Goal: Check status: Check status

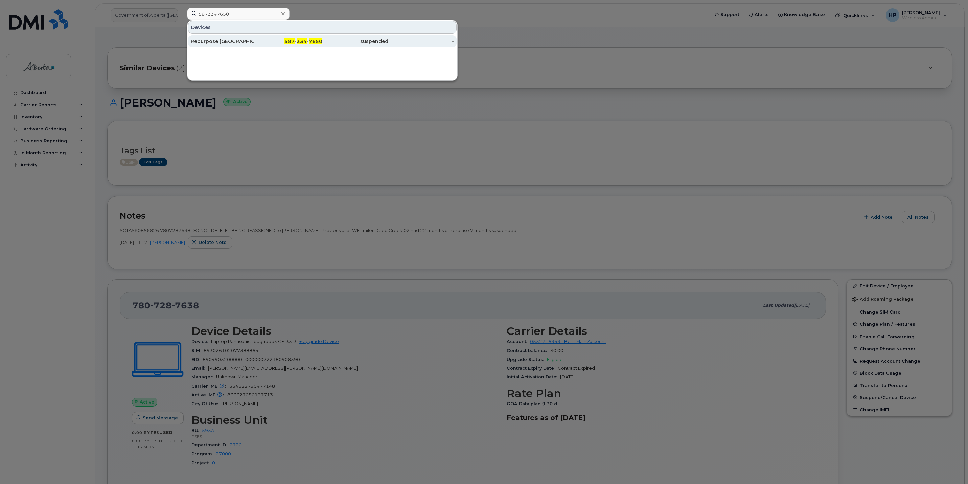
type input "5873347650"
click at [209, 39] on div "Repurpose [GEOGRAPHIC_DATA]" at bounding box center [224, 41] width 66 height 7
